Goal: Find specific page/section: Find specific page/section

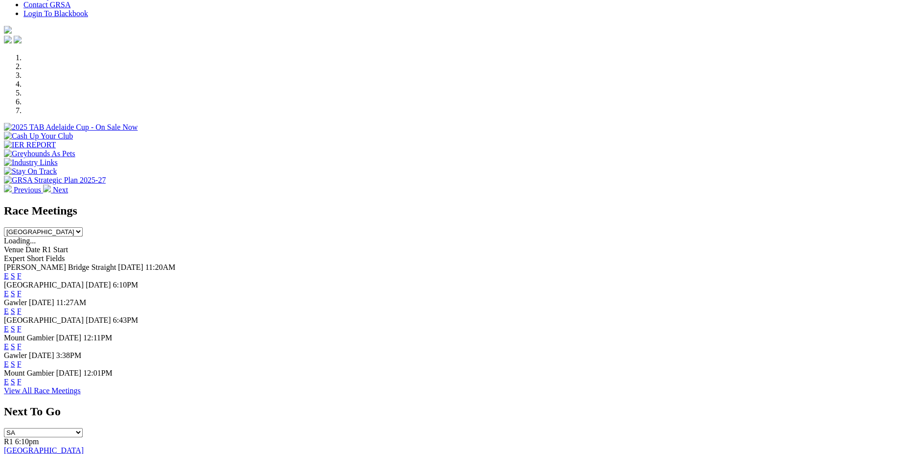
scroll to position [320, 0]
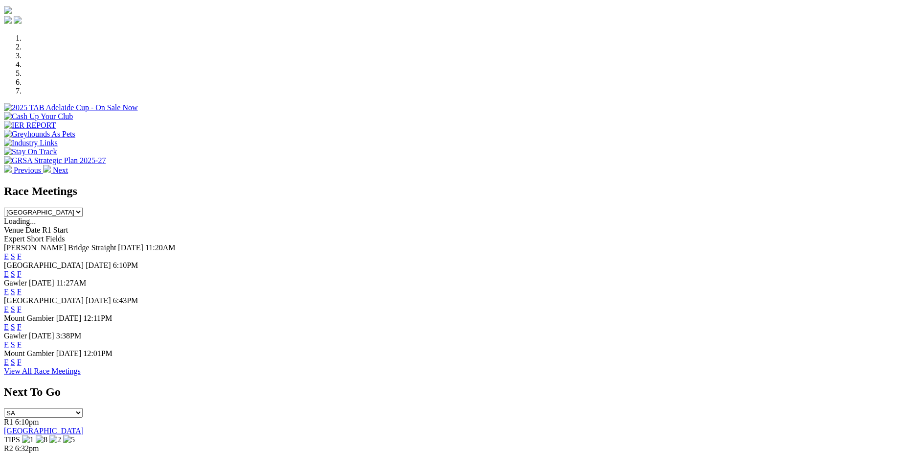
click at [22, 287] on link "F" at bounding box center [19, 291] width 4 height 8
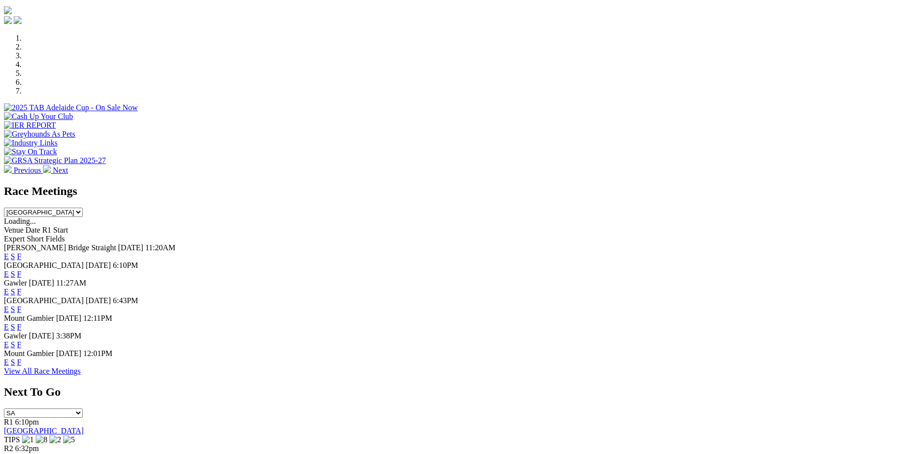
scroll to position [320, 0]
click at [22, 340] on link "F" at bounding box center [19, 344] width 4 height 8
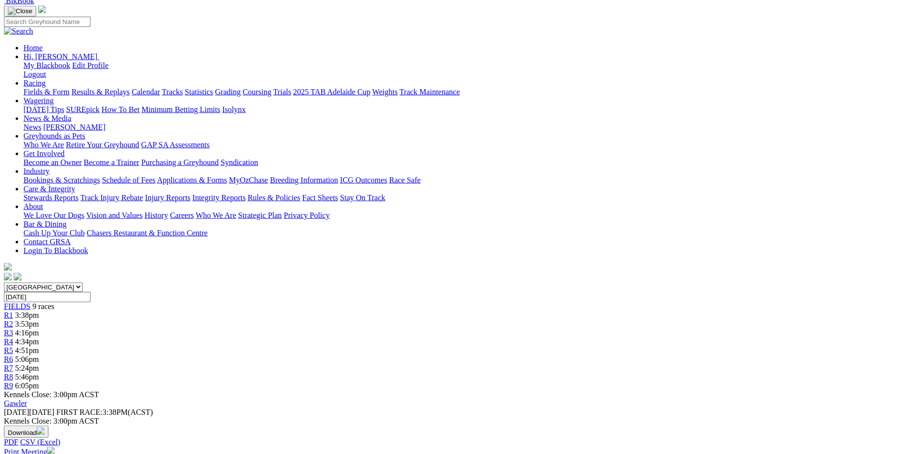
scroll to position [726, 0]
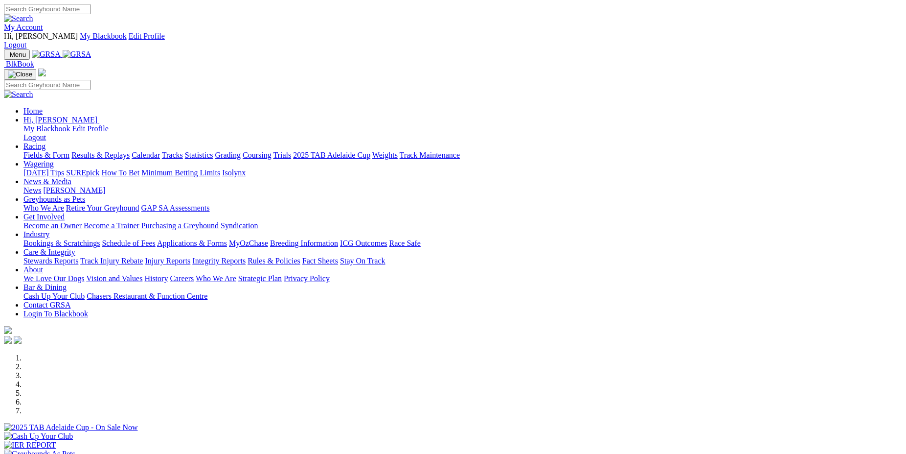
scroll to position [320, 0]
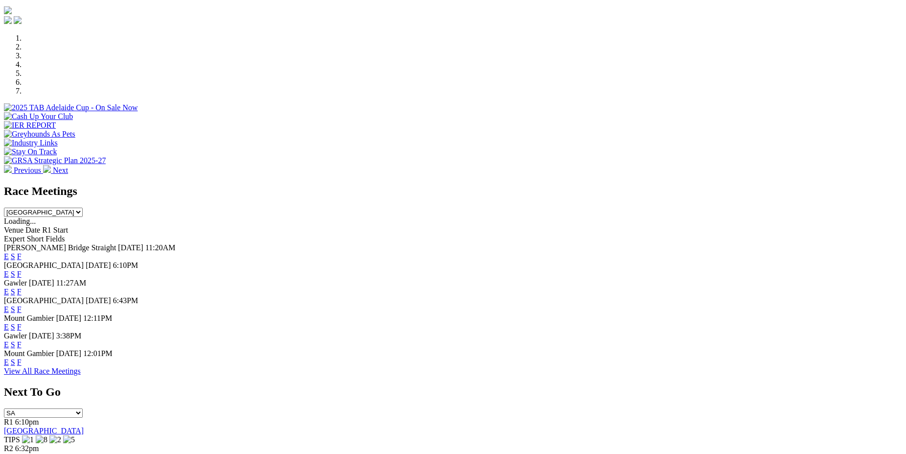
click at [22, 358] on link "F" at bounding box center [19, 362] width 4 height 8
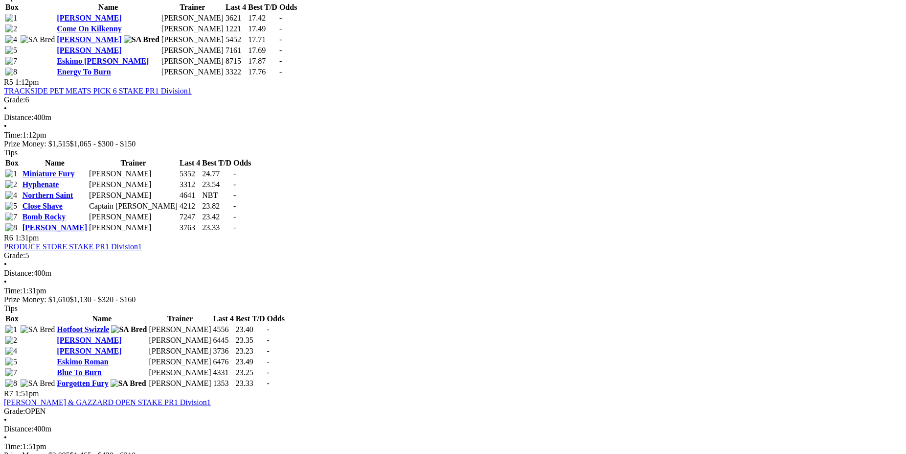
scroll to position [1093, 0]
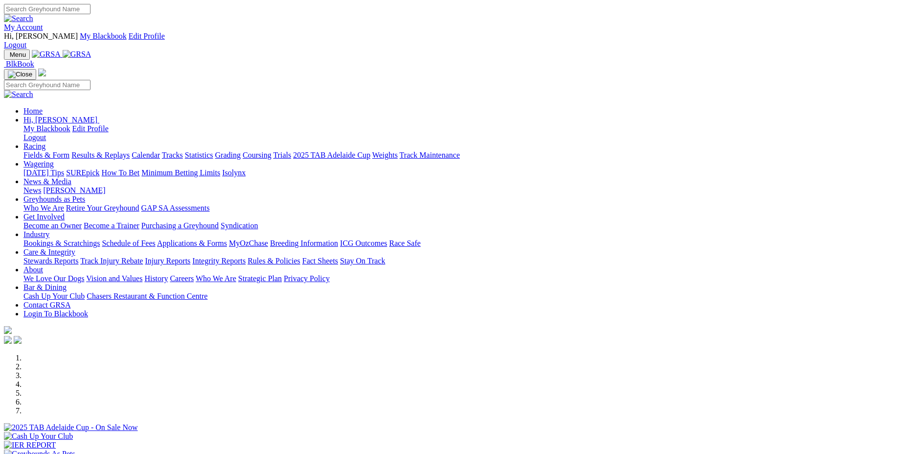
scroll to position [320, 0]
